Goal: Download file/media

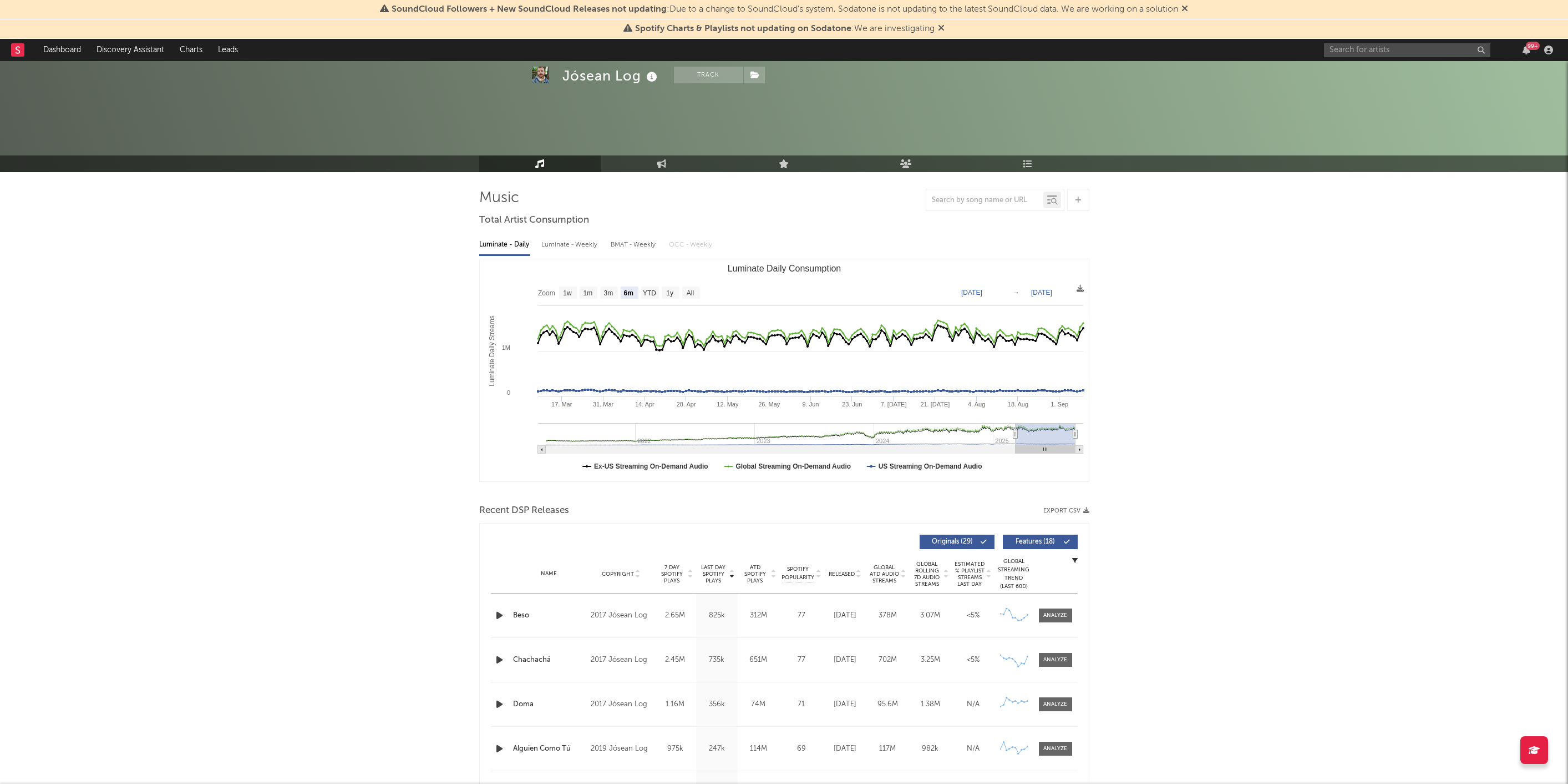
select select "6m"
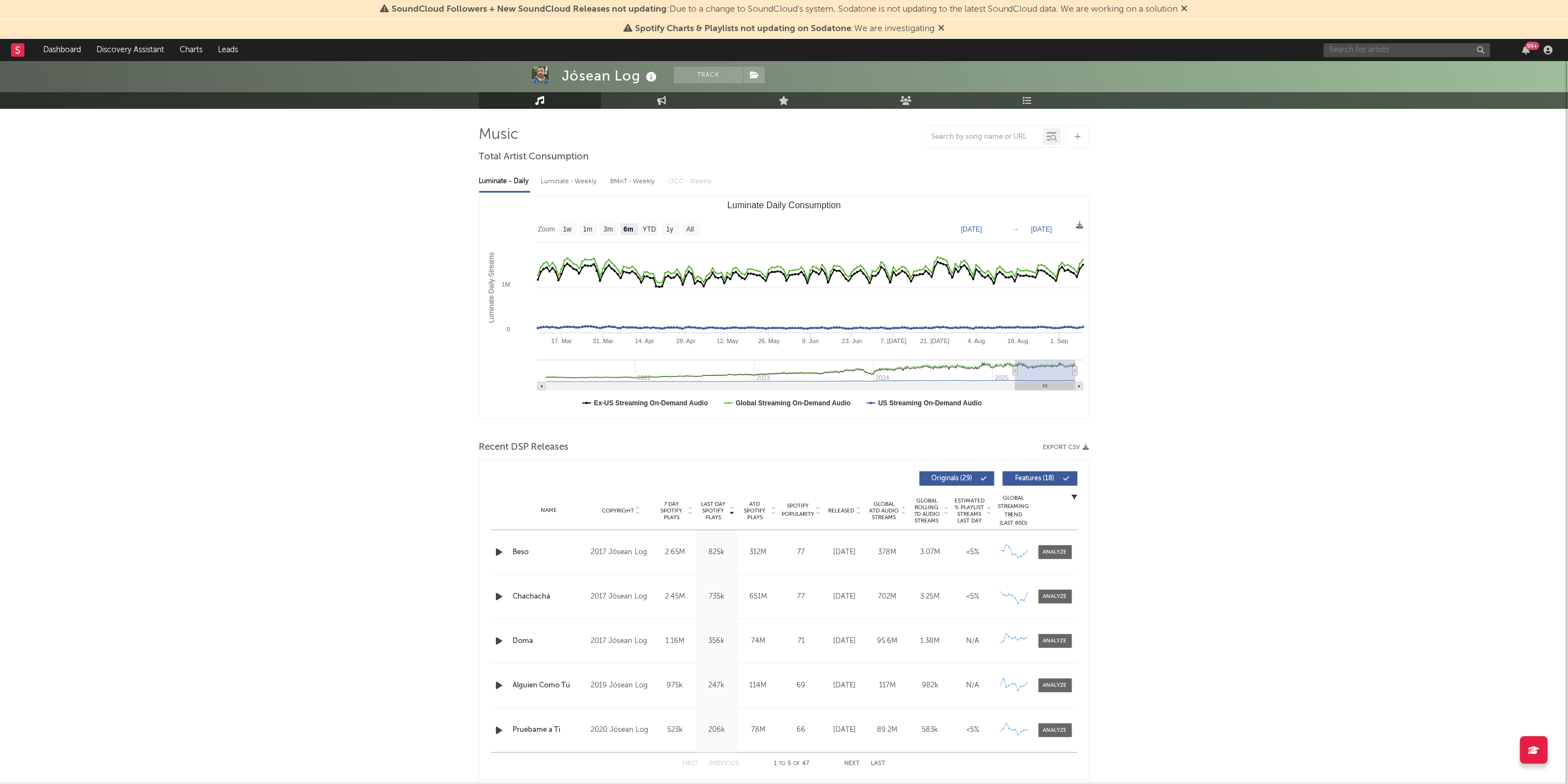
click at [1373, 52] on input "text" at bounding box center [1407, 50] width 167 height 14
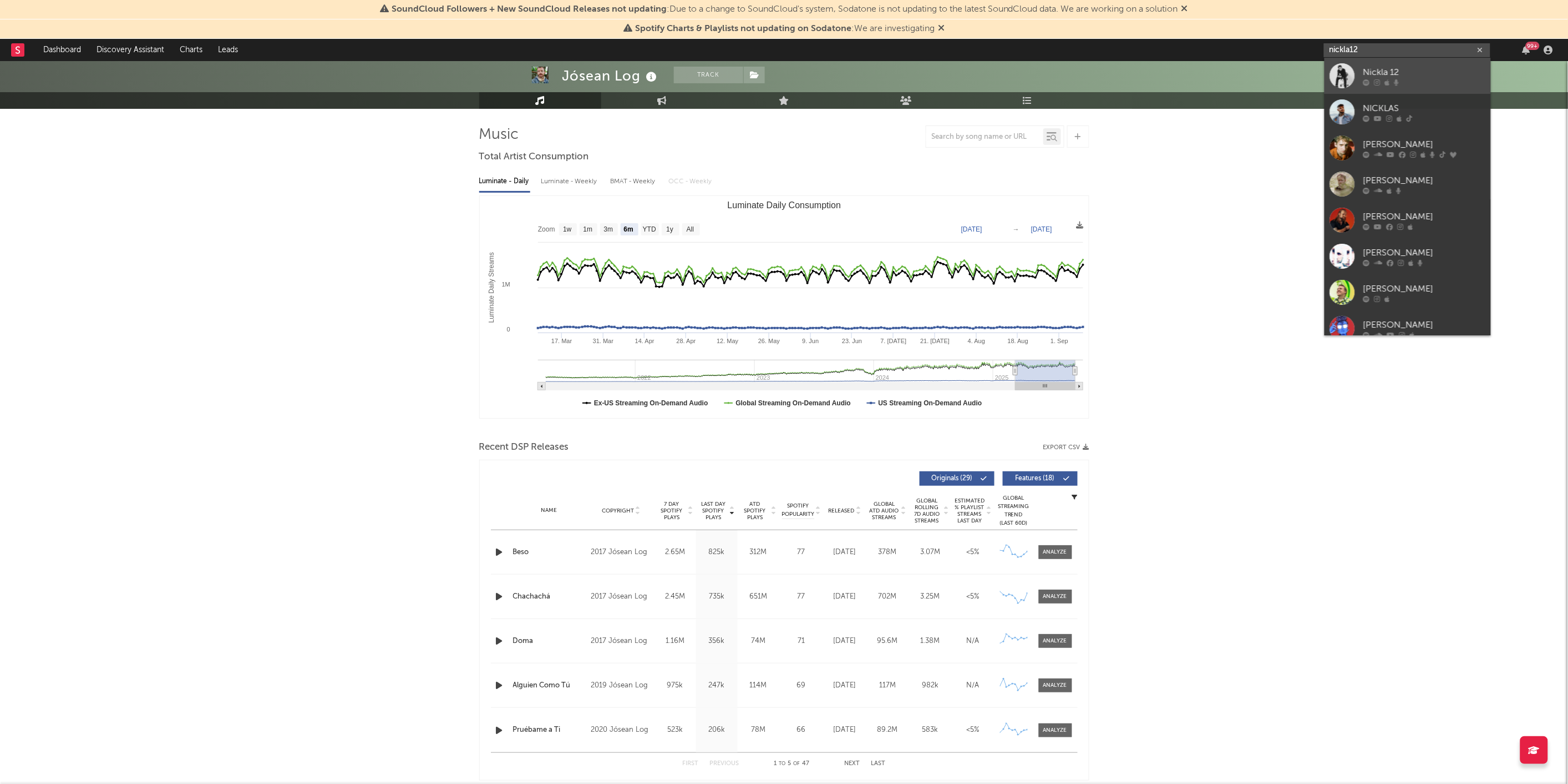
type input "nickla12"
click at [1334, 73] on div at bounding box center [1342, 76] width 25 height 25
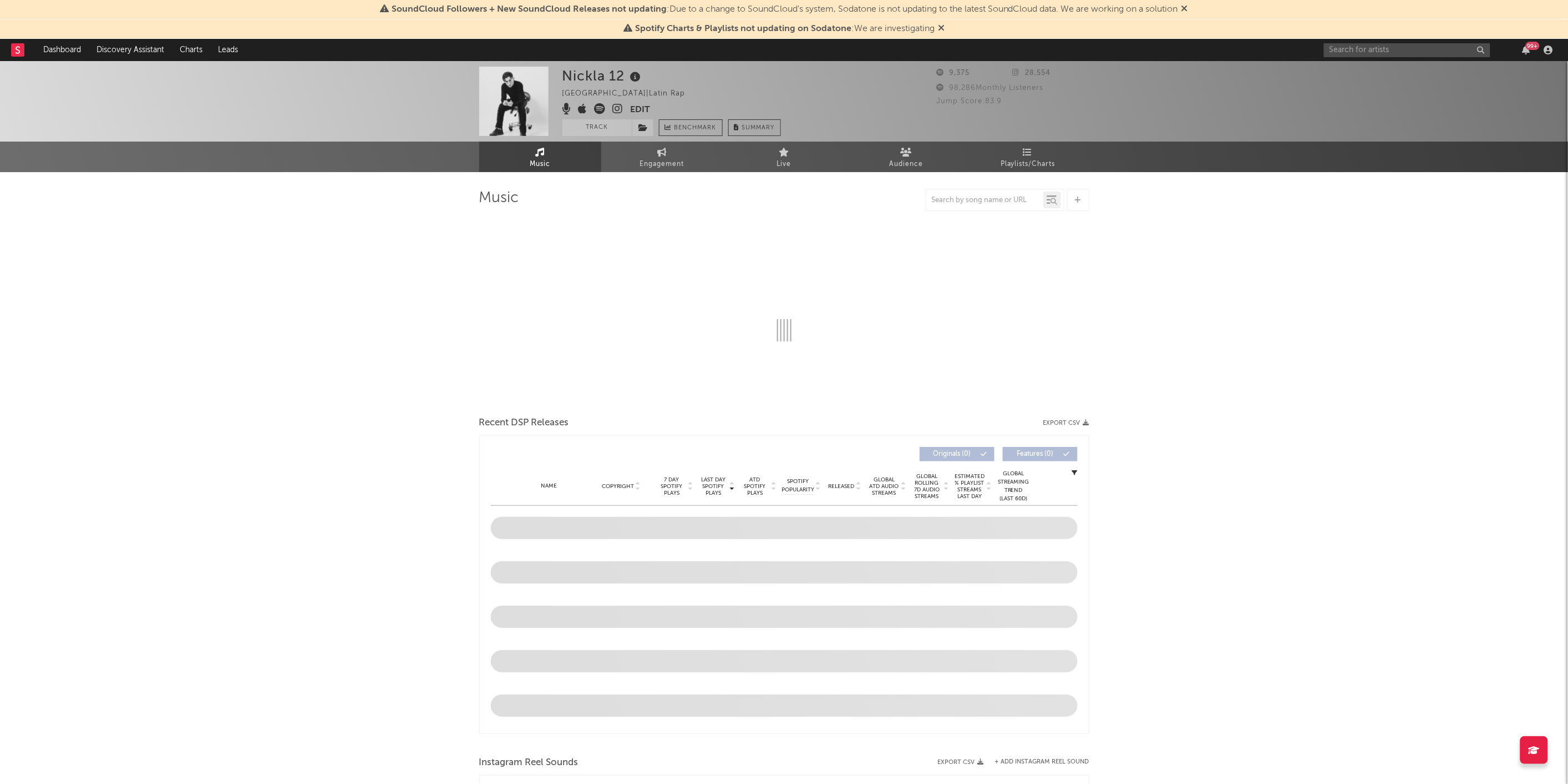
select select "6m"
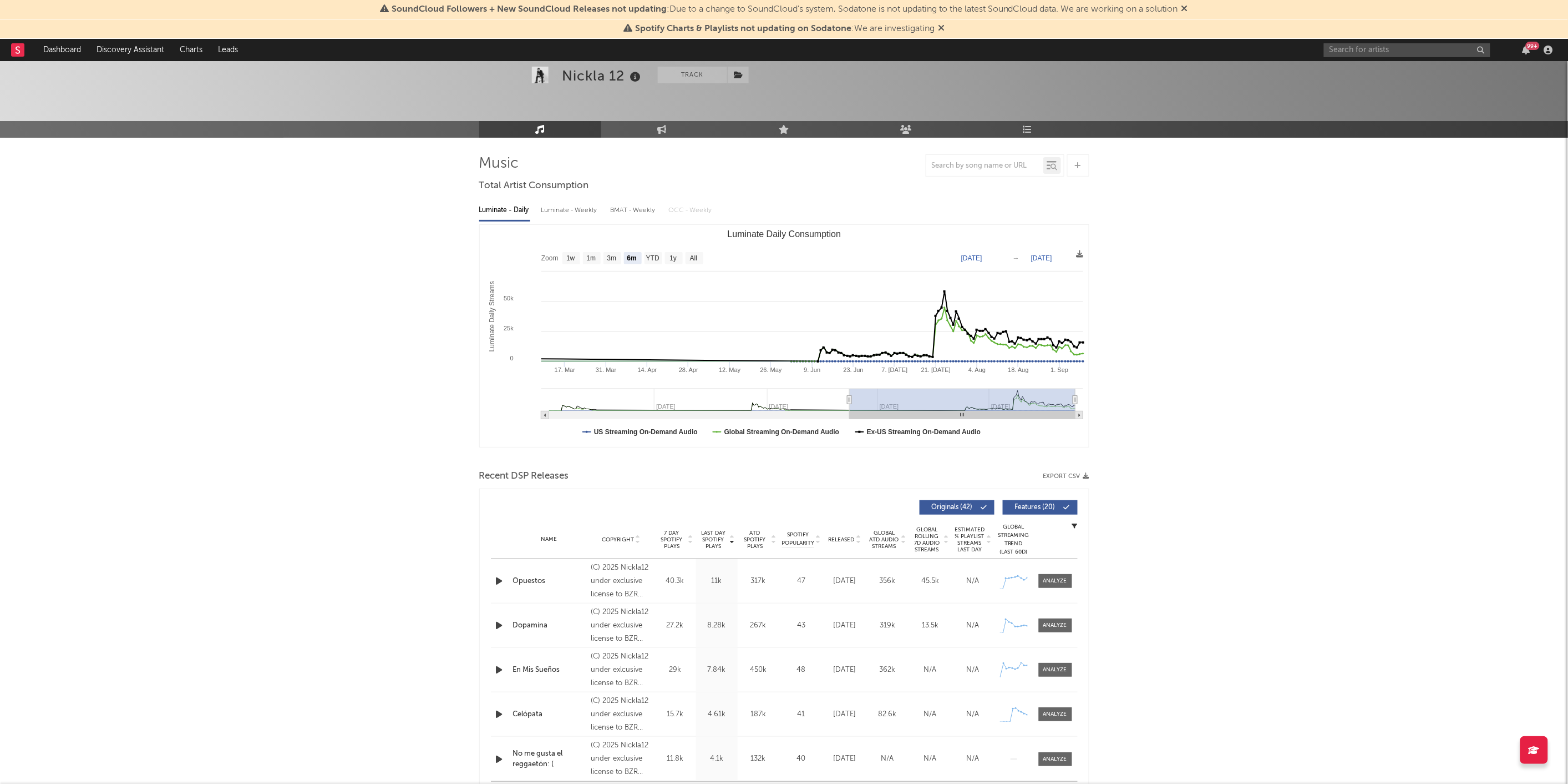
scroll to position [35, 0]
click at [1085, 474] on icon "button" at bounding box center [1086, 475] width 6 height 6
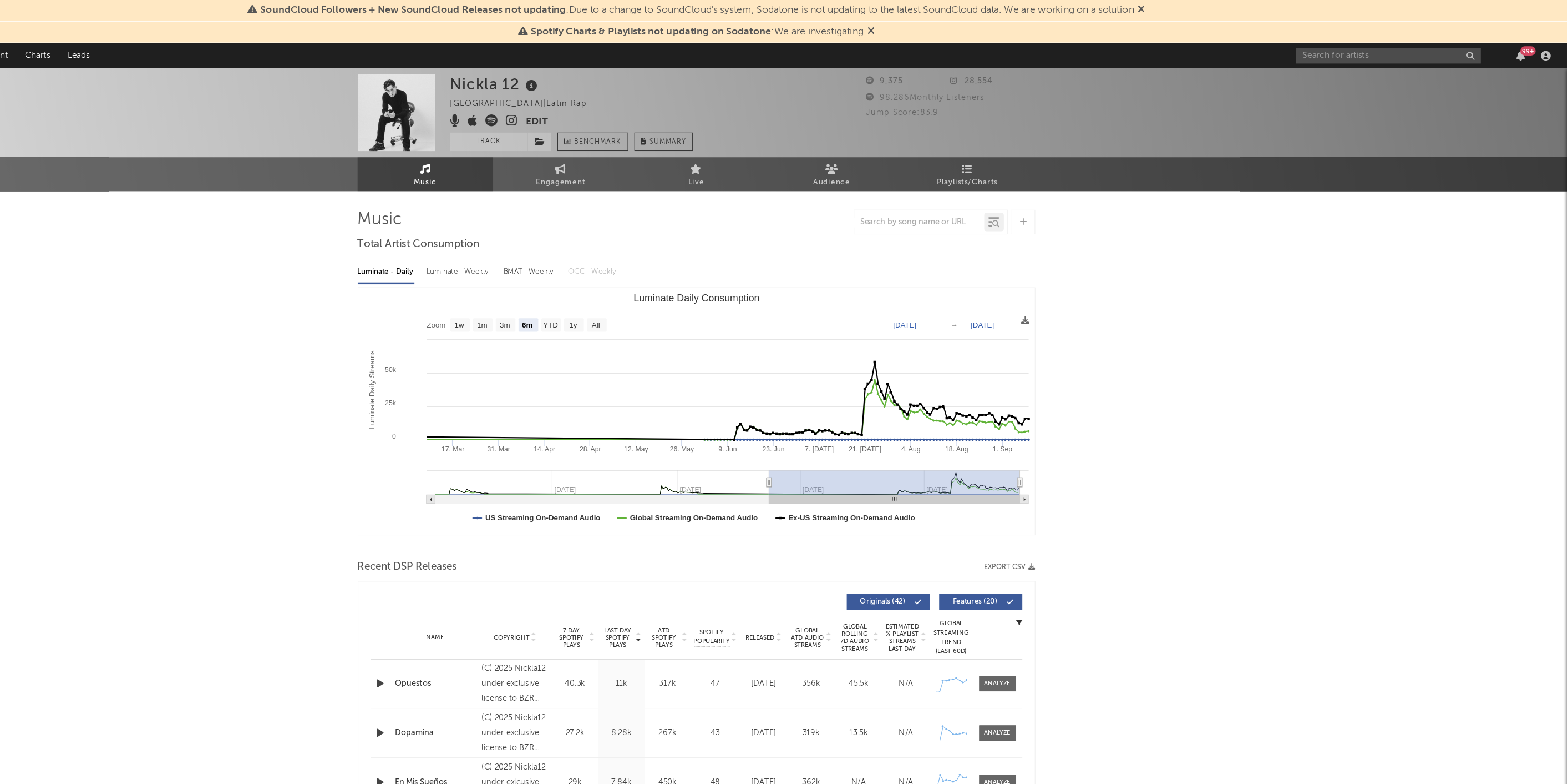
scroll to position [0, 0]
click at [1083, 509] on icon "button" at bounding box center [1086, 510] width 6 height 6
